Goal: Task Accomplishment & Management: Use online tool/utility

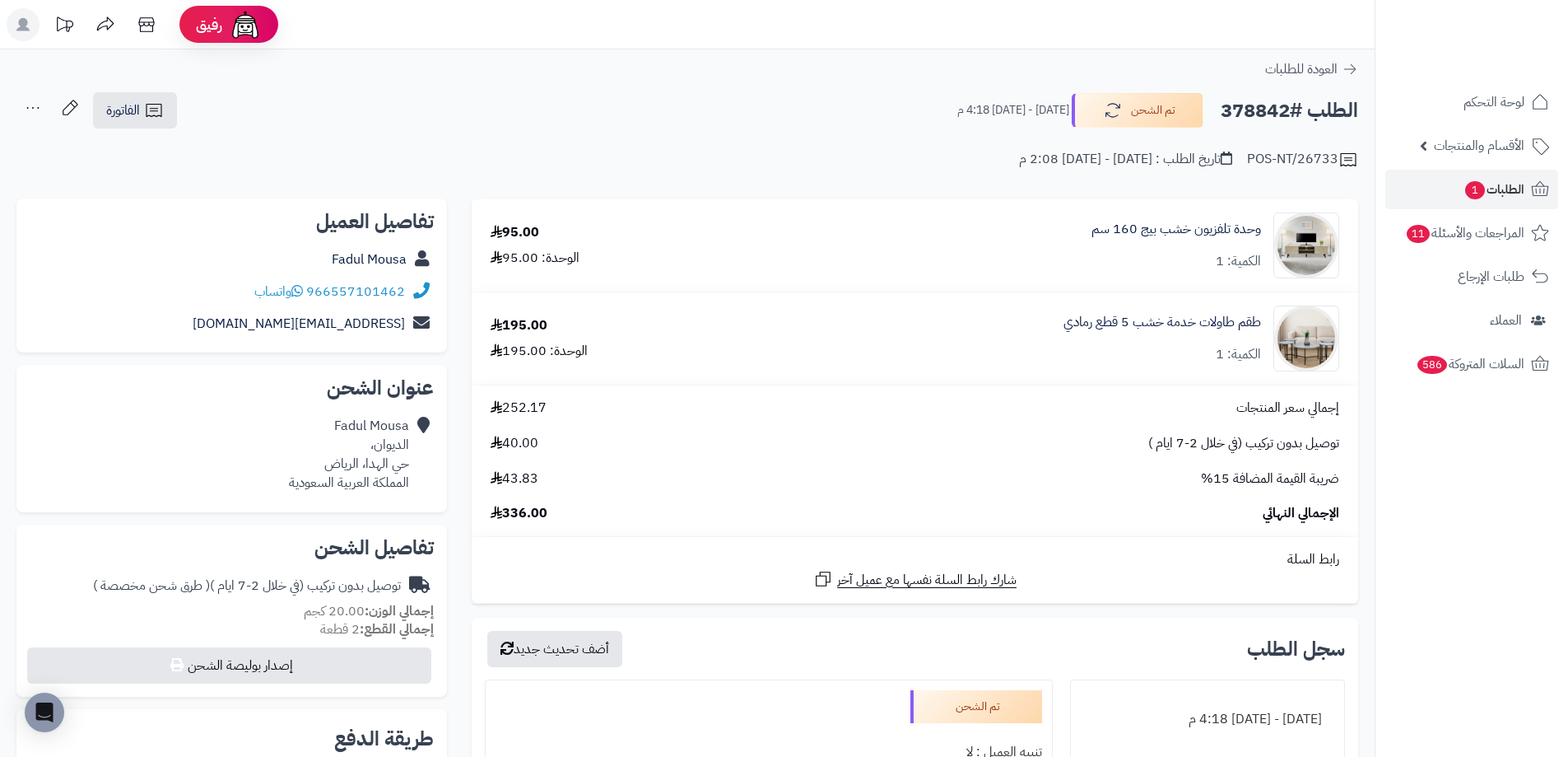
scroll to position [106, 0]
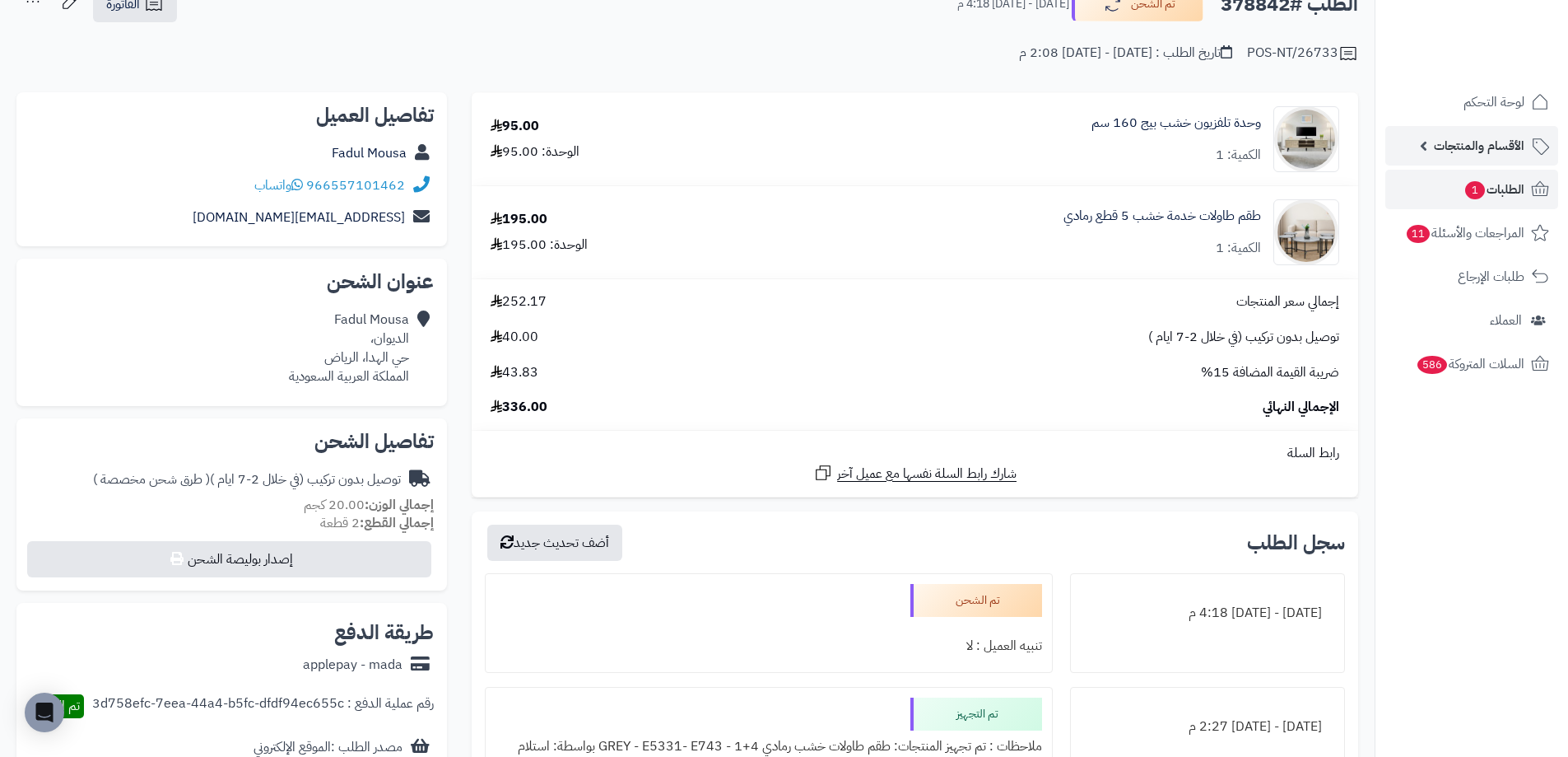
click at [1473, 143] on span "الأقسام والمنتجات" at bounding box center [1479, 146] width 90 height 23
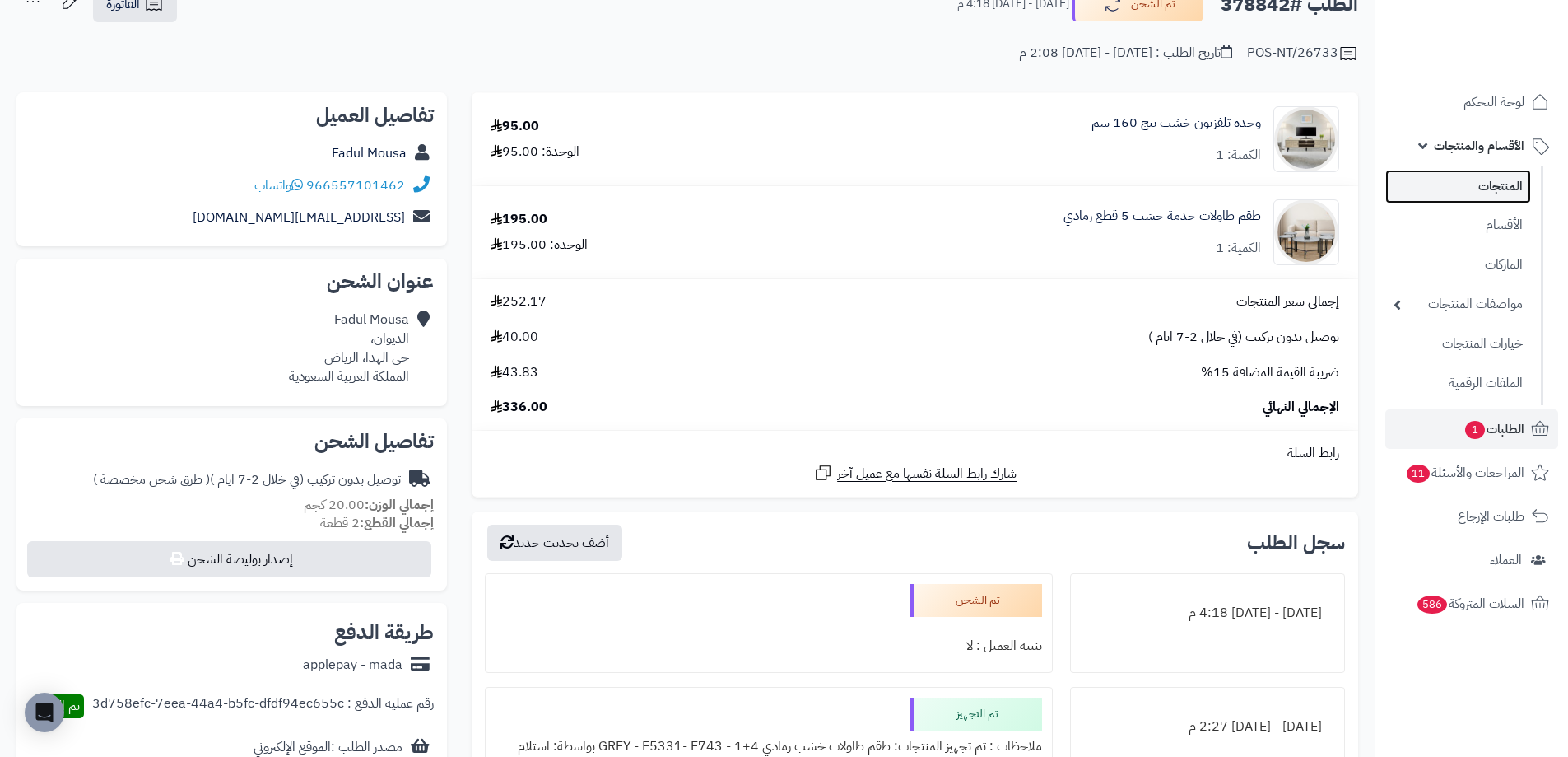
click at [1459, 178] on link "المنتجات" at bounding box center [1458, 187] width 146 height 33
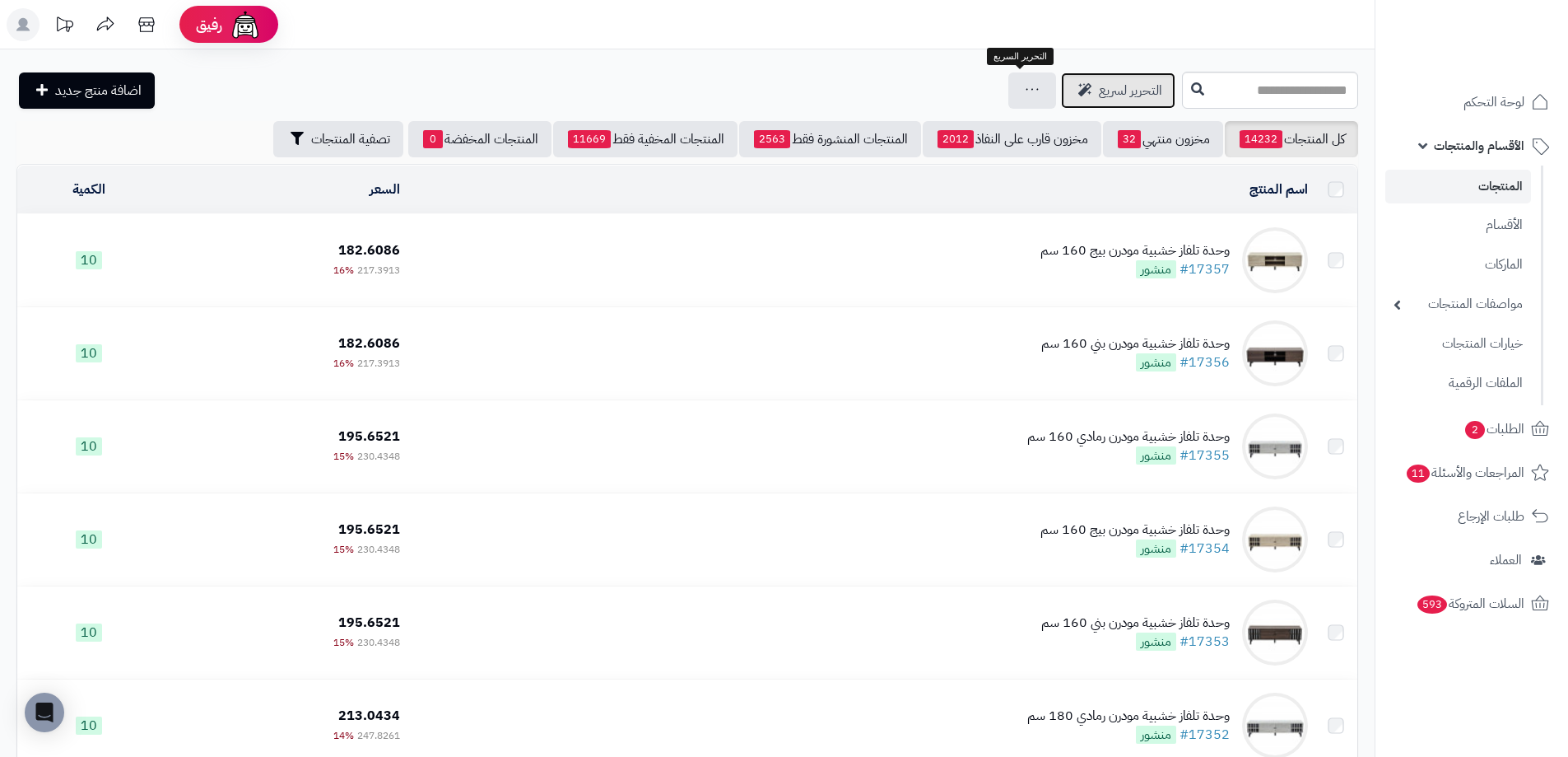
click at [1099, 90] on span "التحرير لسريع" at bounding box center [1131, 90] width 64 height 20
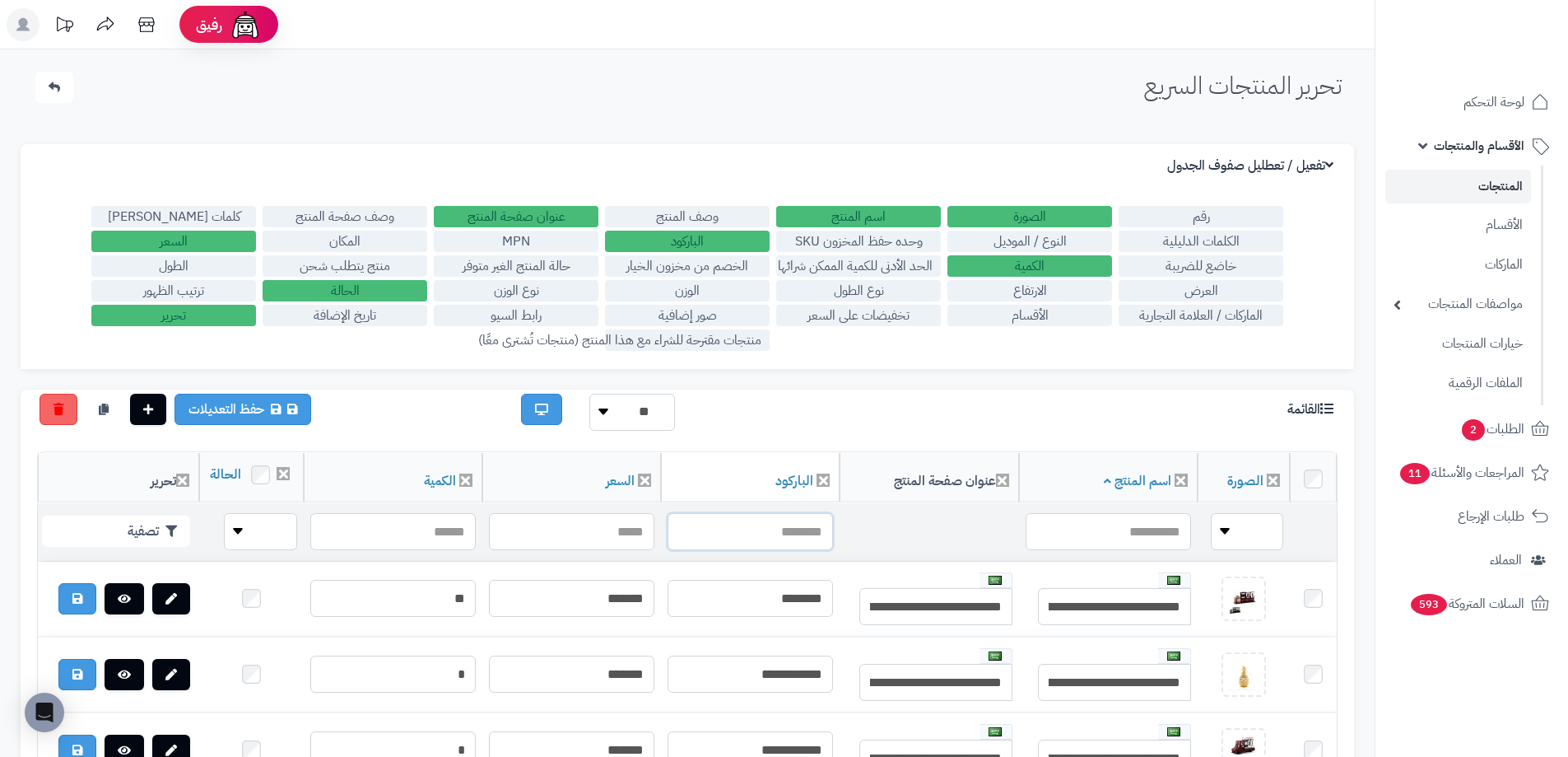
click at [769, 546] on input "text" at bounding box center [750, 532] width 166 height 37
paste input "**********"
type input "**********"
click at [116, 546] on button "تصفية" at bounding box center [116, 530] width 148 height 31
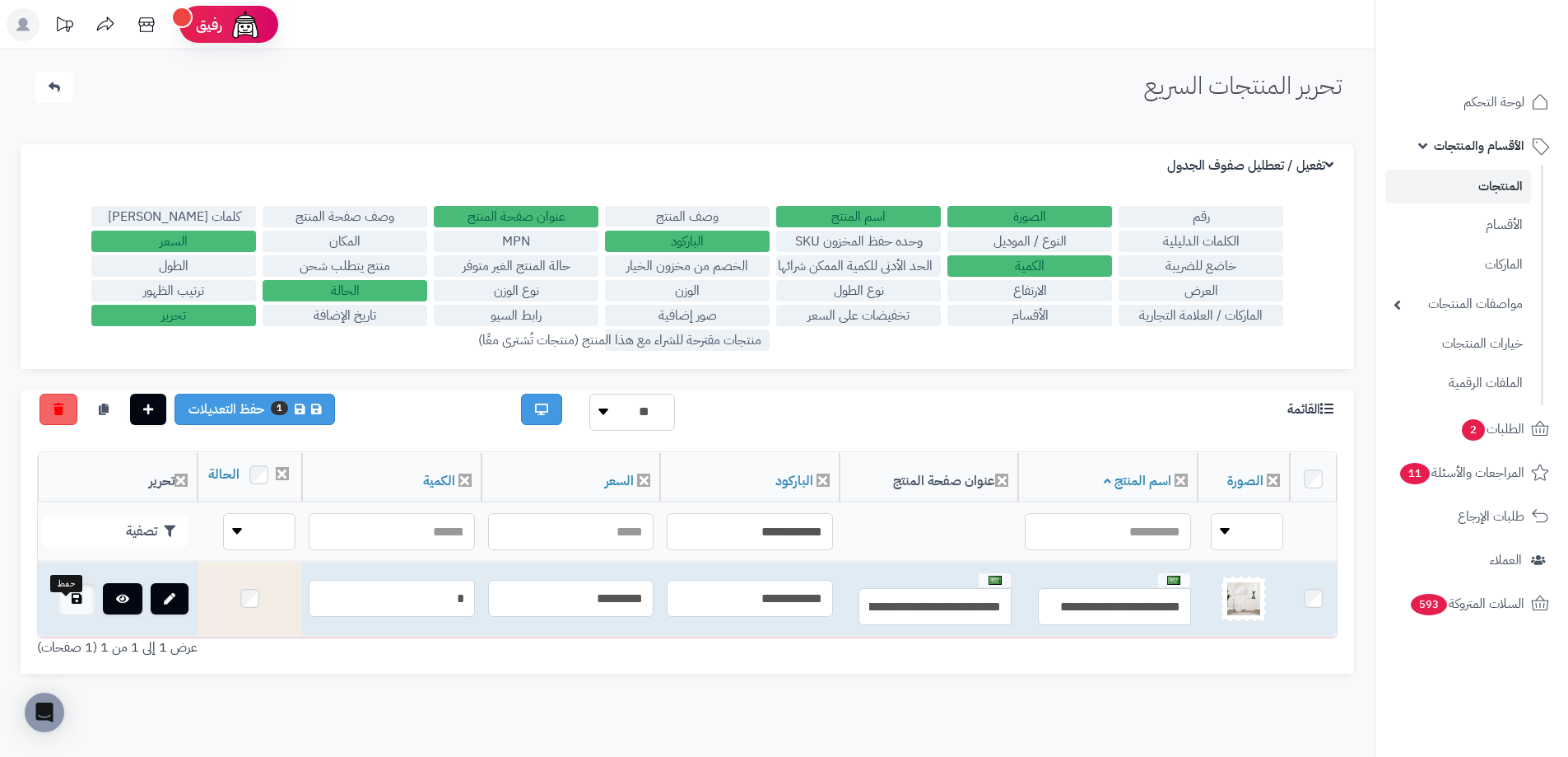
click at [72, 605] on icon at bounding box center [77, 599] width 10 height 12
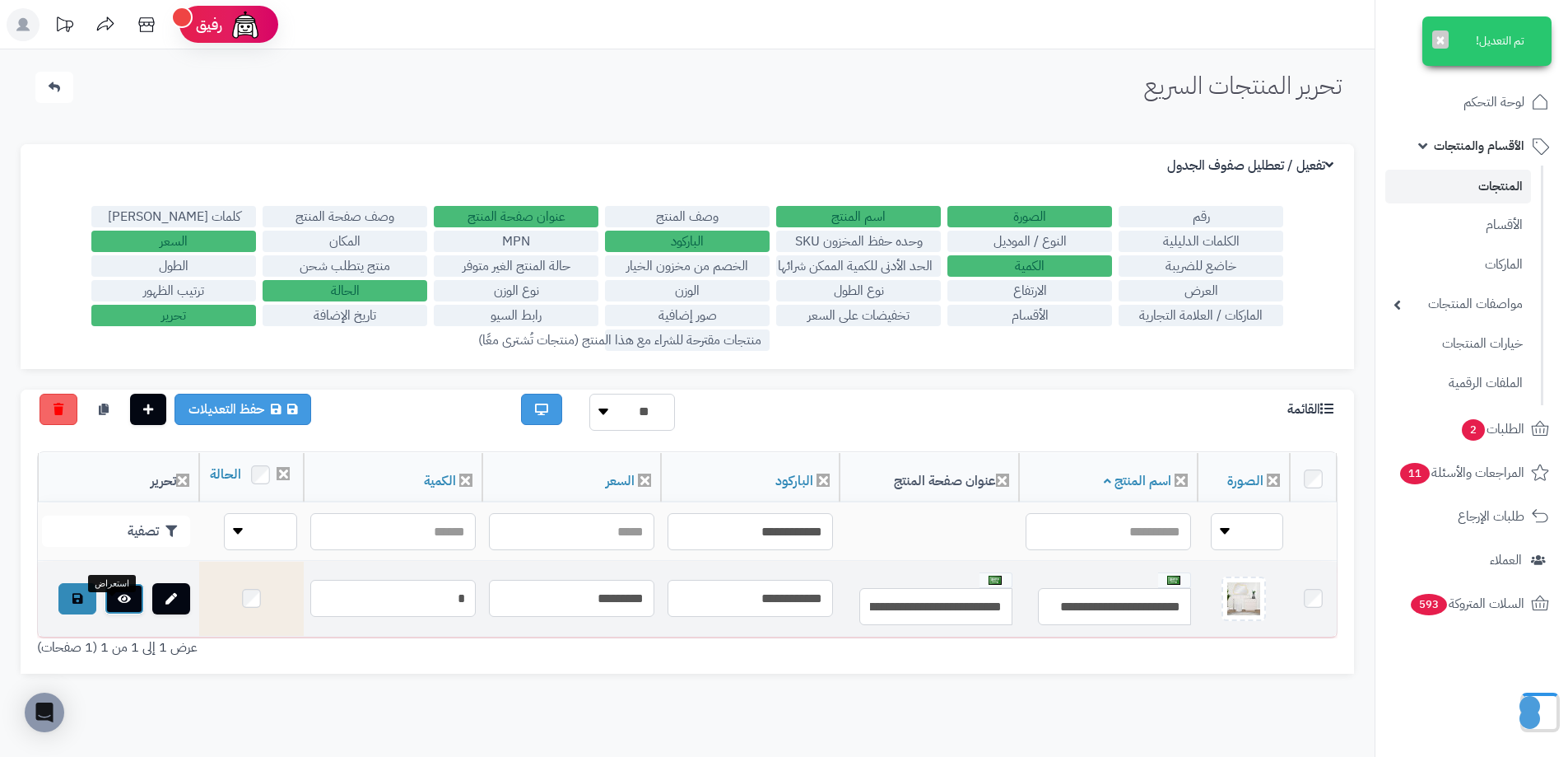
click at [118, 605] on icon at bounding box center [125, 599] width 13 height 12
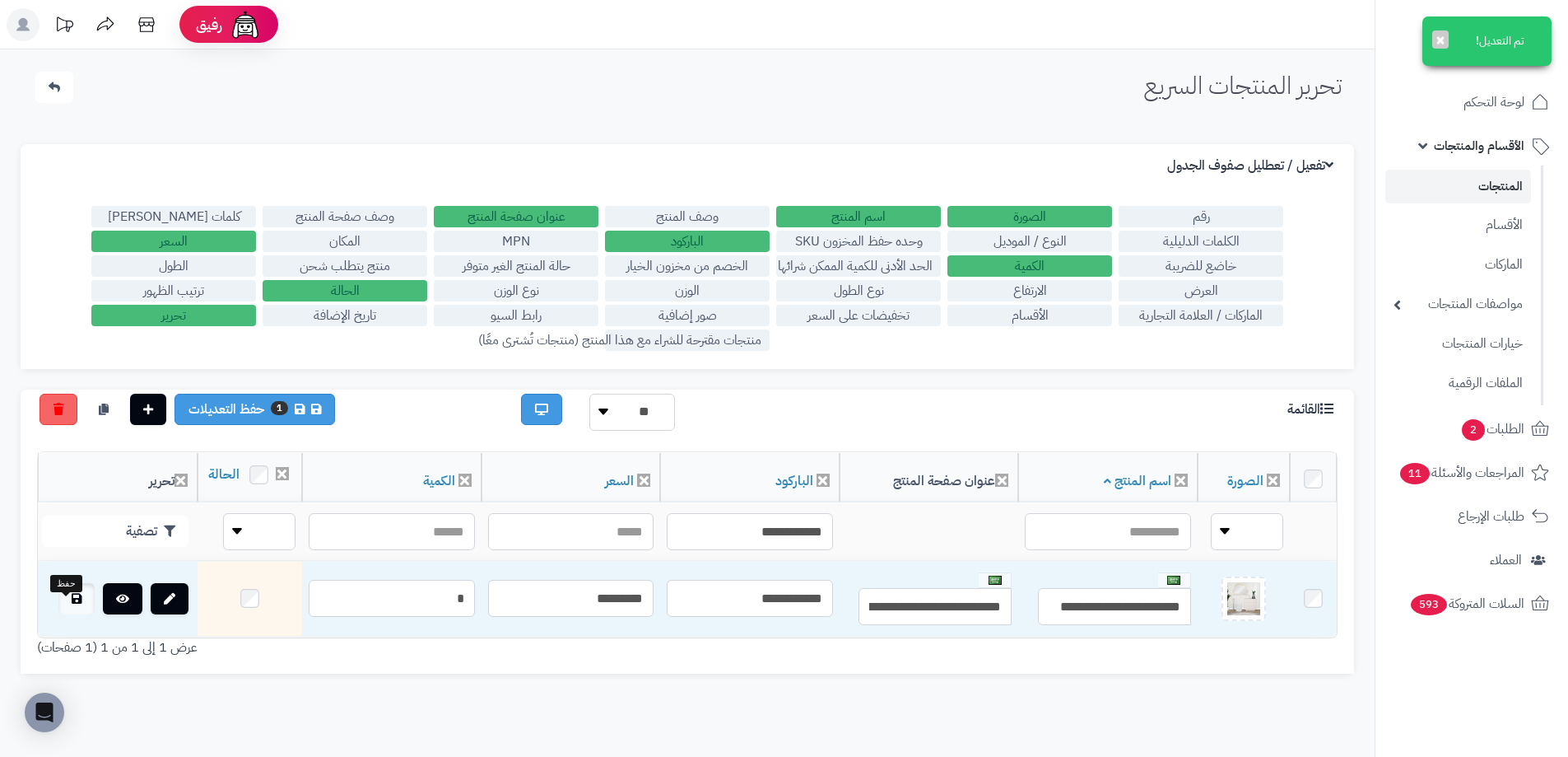
click at [72, 605] on icon at bounding box center [77, 599] width 10 height 12
